Goal: Task Accomplishment & Management: Use online tool/utility

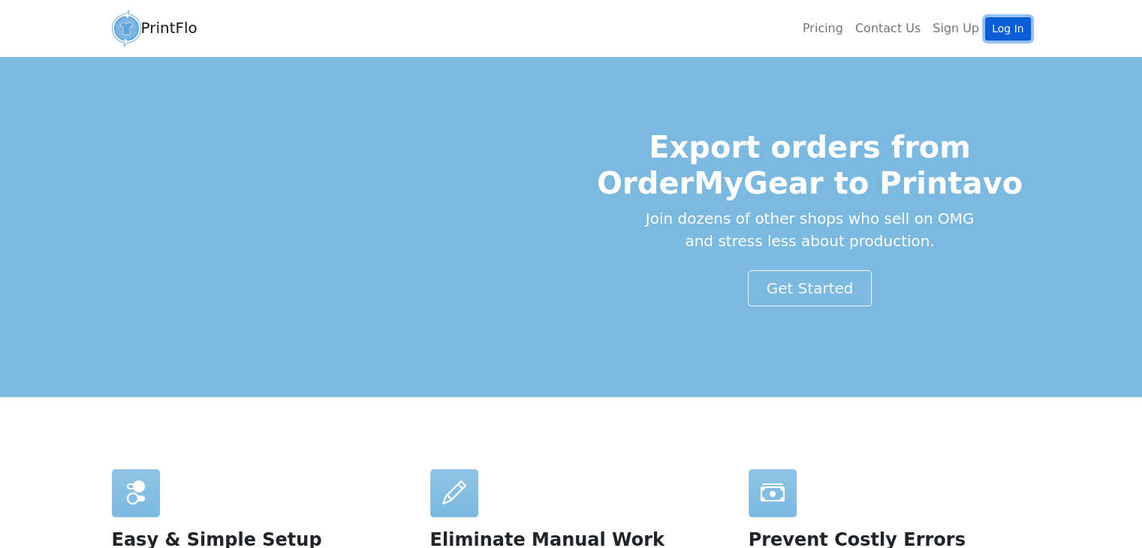
click at [1015, 29] on link "Log In" at bounding box center [1007, 28] width 45 height 23
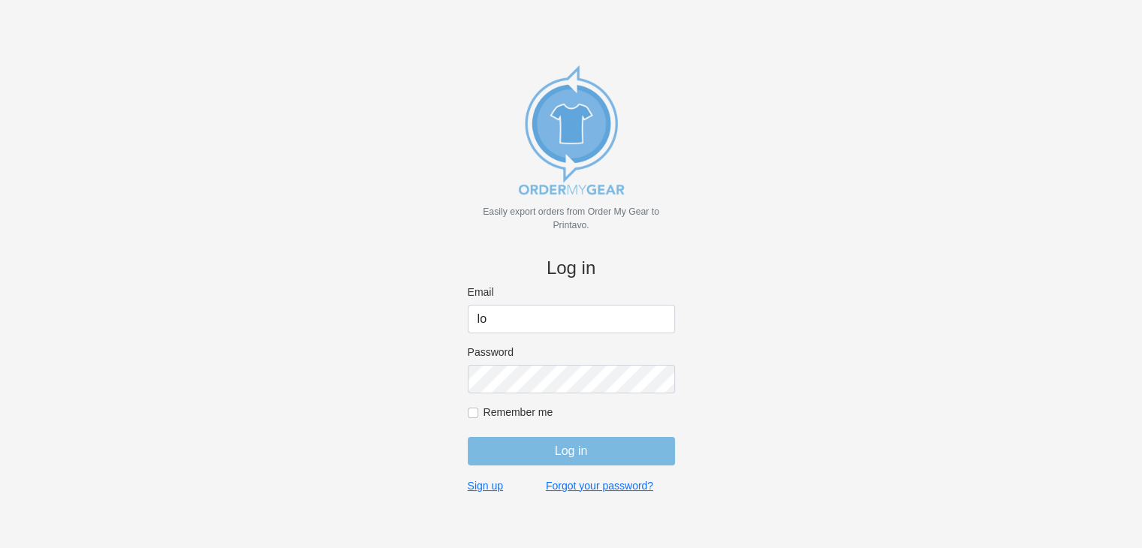
type input "l"
type input "[EMAIL_ADDRESS][DOMAIN_NAME]"
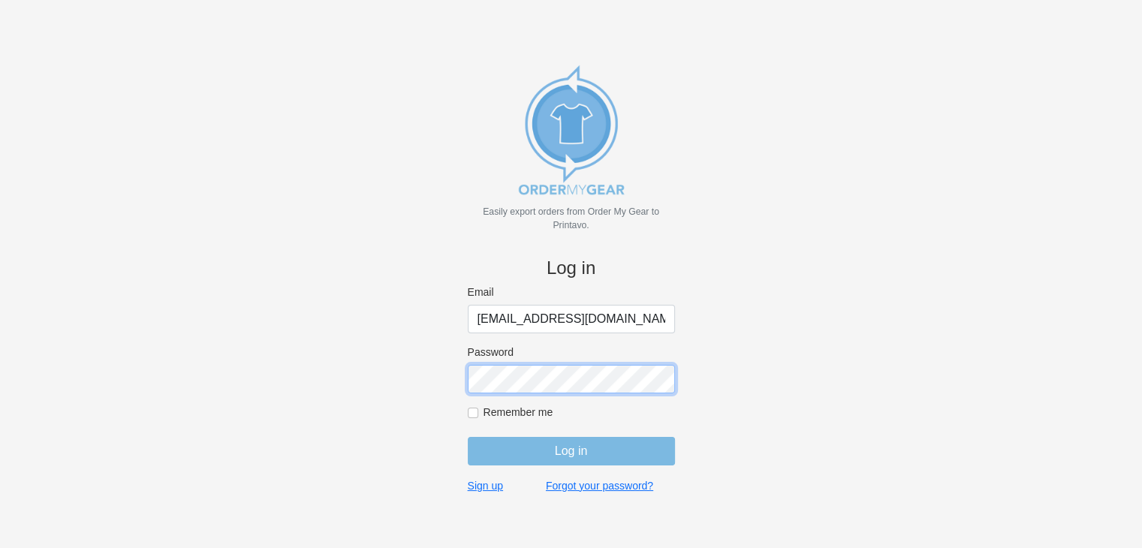
click at [468, 437] on input "Log in" at bounding box center [571, 451] width 207 height 29
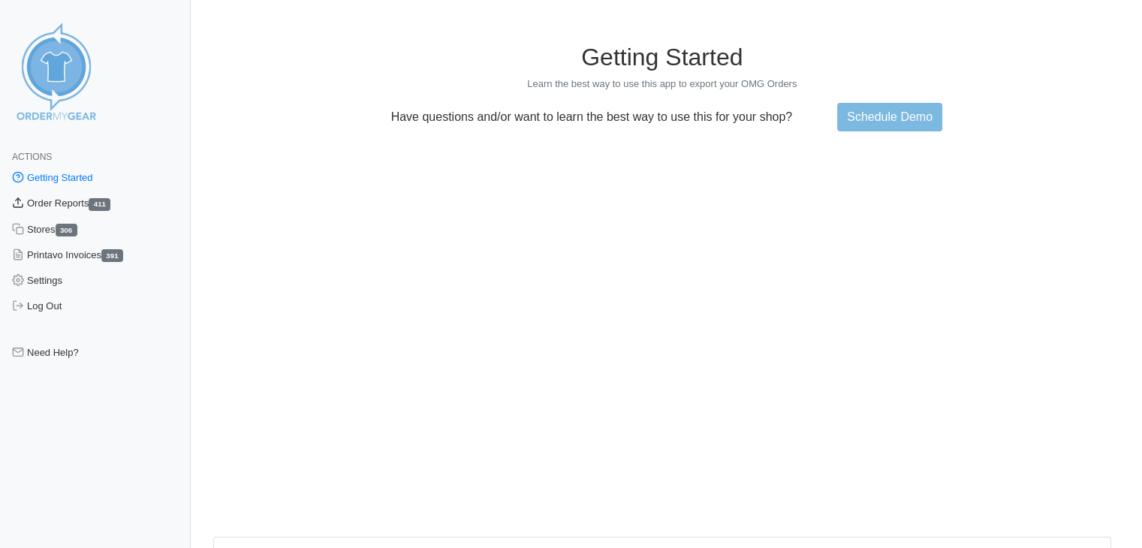
click at [66, 193] on link "Order Reports 411" at bounding box center [95, 204] width 191 height 26
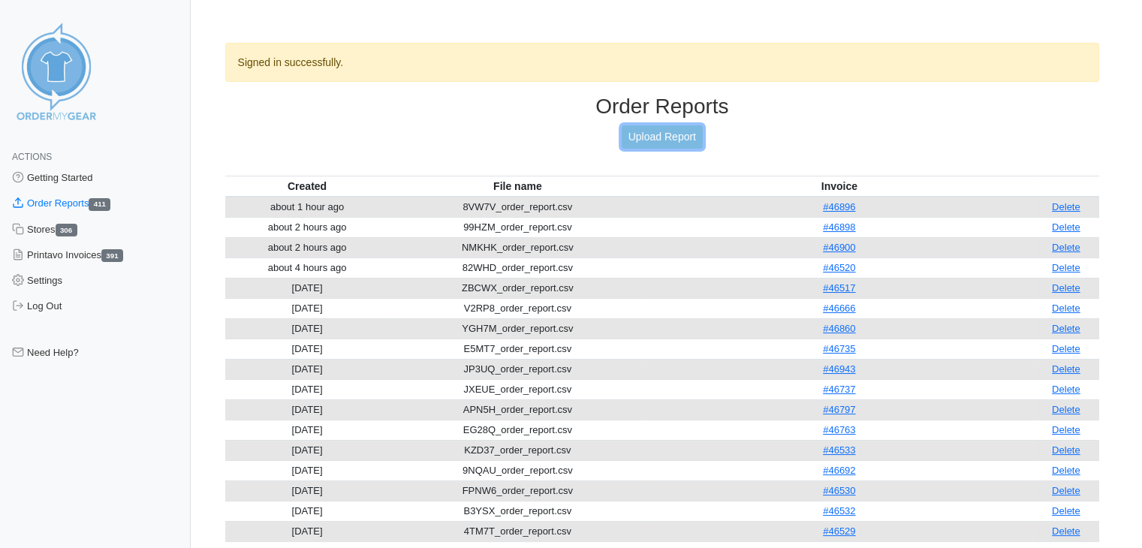
click at [655, 135] on link "Upload Report" at bounding box center [662, 136] width 81 height 23
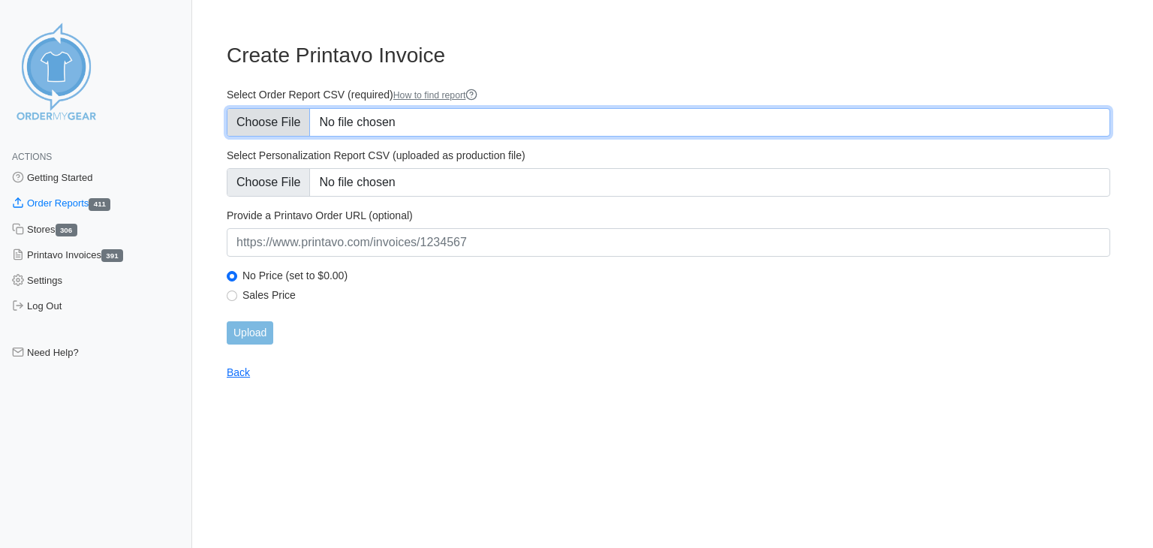
click at [366, 121] on input "Select Order Report CSV (required) How to find report" at bounding box center [669, 122] width 884 height 29
type input "C:\fakepath\NYCJT_order_report.csv"
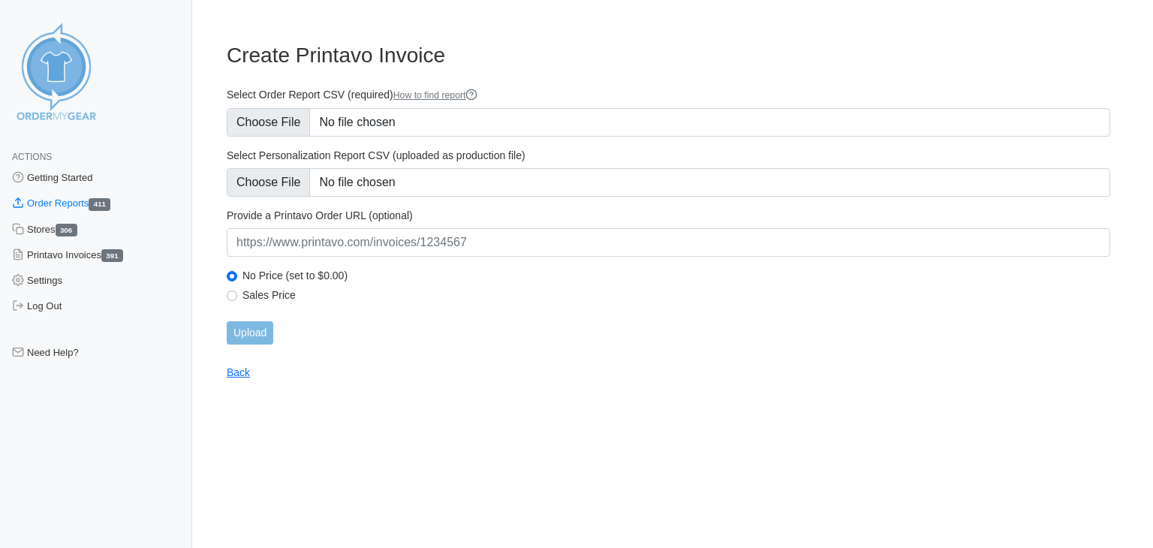
click at [269, 294] on label "Sales Price" at bounding box center [677, 295] width 868 height 14
click at [237, 294] on input "Sales Price" at bounding box center [232, 296] width 11 height 11
radio input "true"
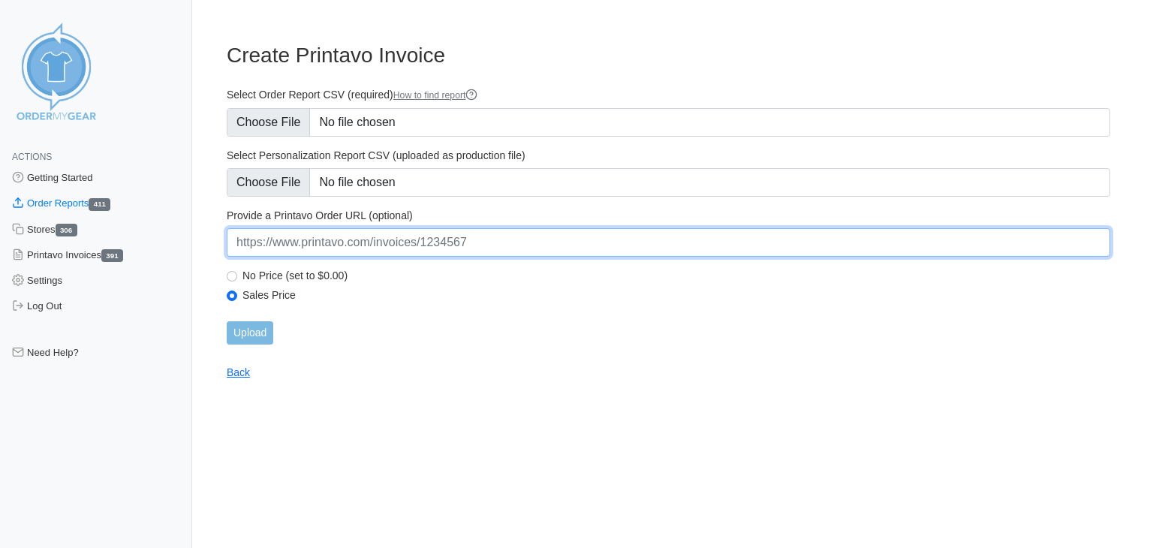
click at [410, 246] on input "url" at bounding box center [669, 242] width 884 height 29
paste input "https://www.printavo.com/invoices/20384406"
type input "https://www.printavo.com/invoices/20384406"
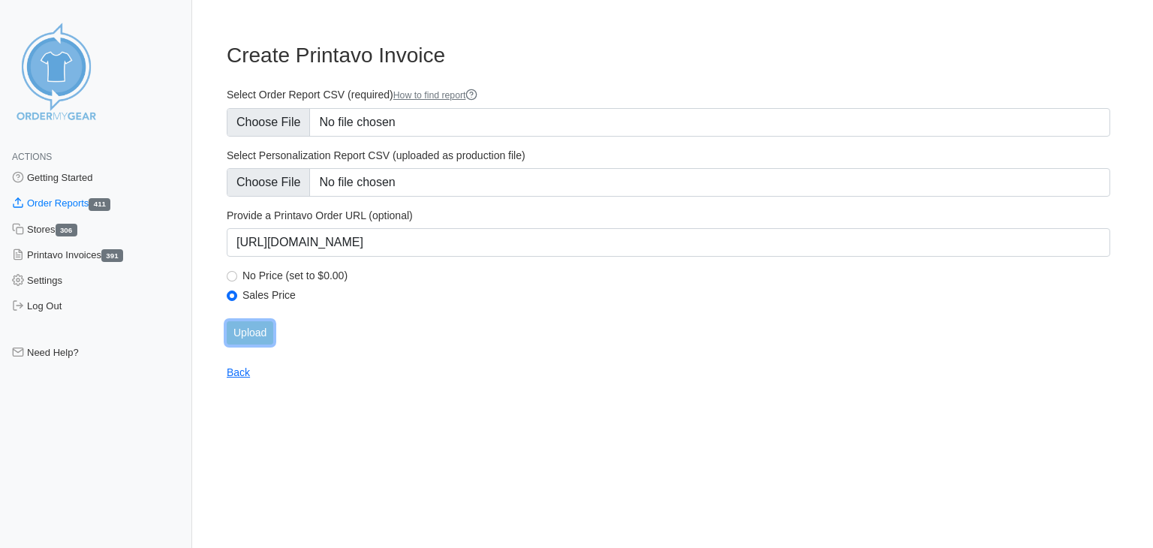
click at [250, 333] on input "Upload" at bounding box center [250, 332] width 47 height 23
